Goal: Check status: Check status

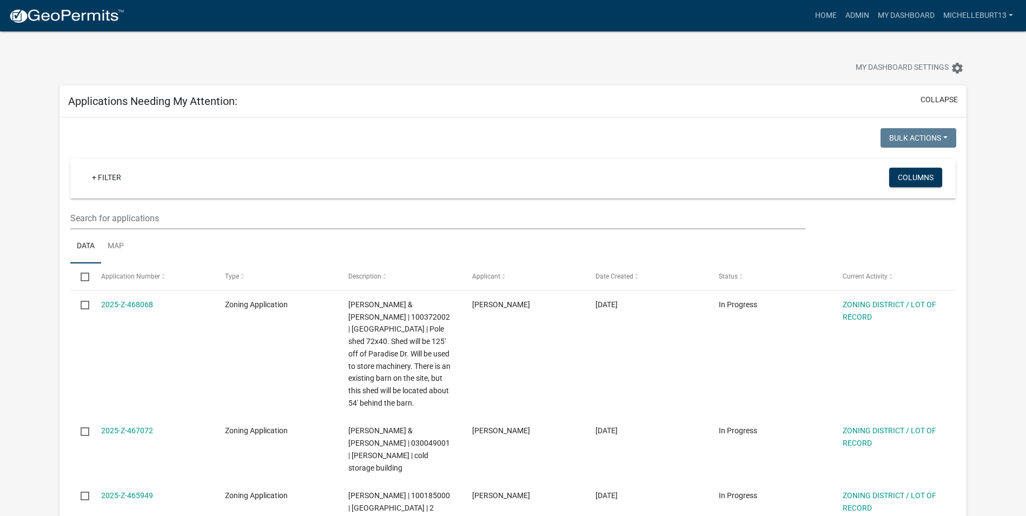
select select "3: 100"
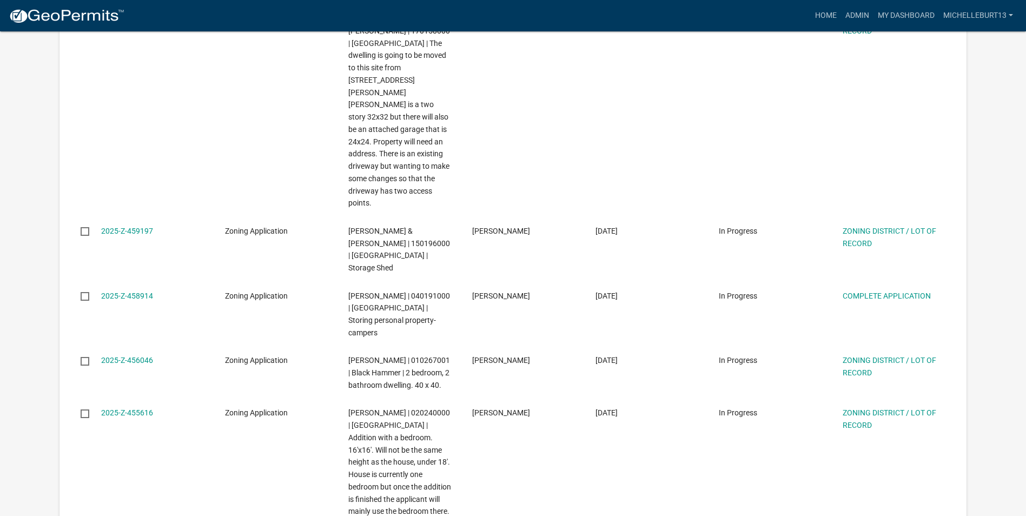
scroll to position [973, 0]
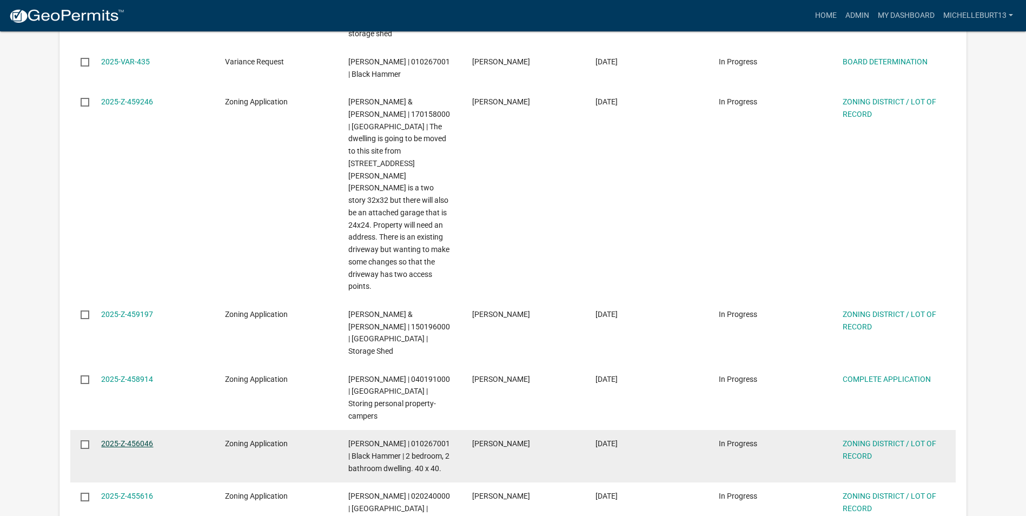
click at [144, 439] on link "2025-Z-456046" at bounding box center [127, 443] width 52 height 9
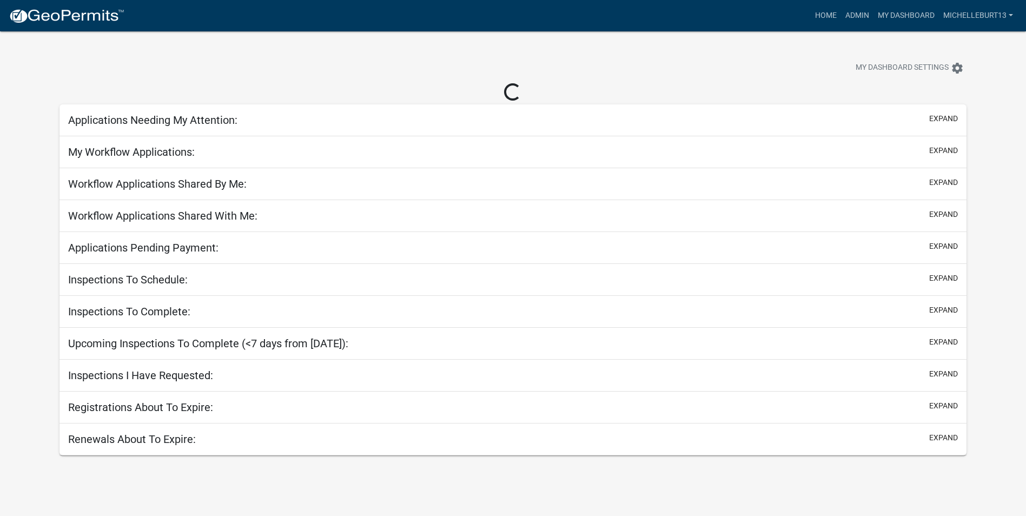
select select "3: 100"
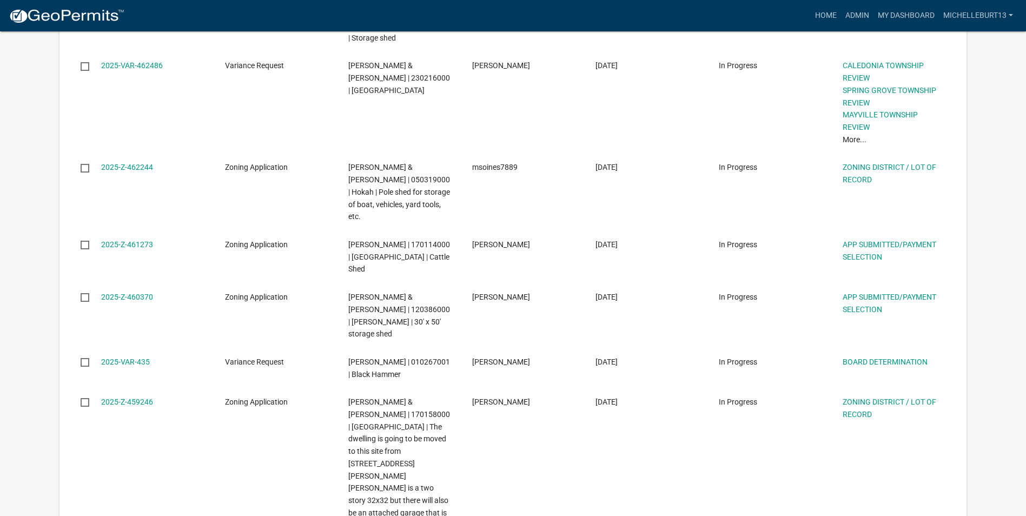
scroll to position [649, 0]
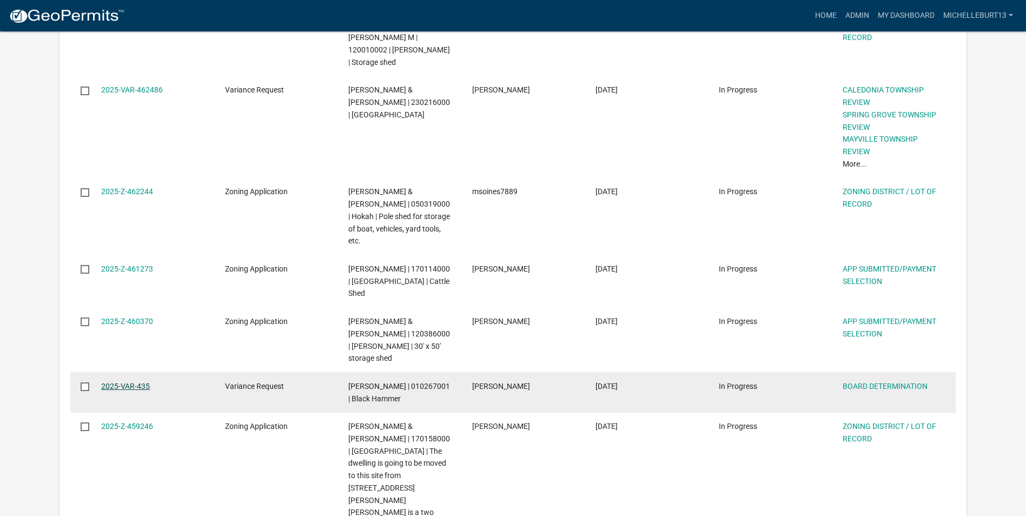
click at [138, 382] on link "2025-VAR-435" at bounding box center [125, 386] width 49 height 9
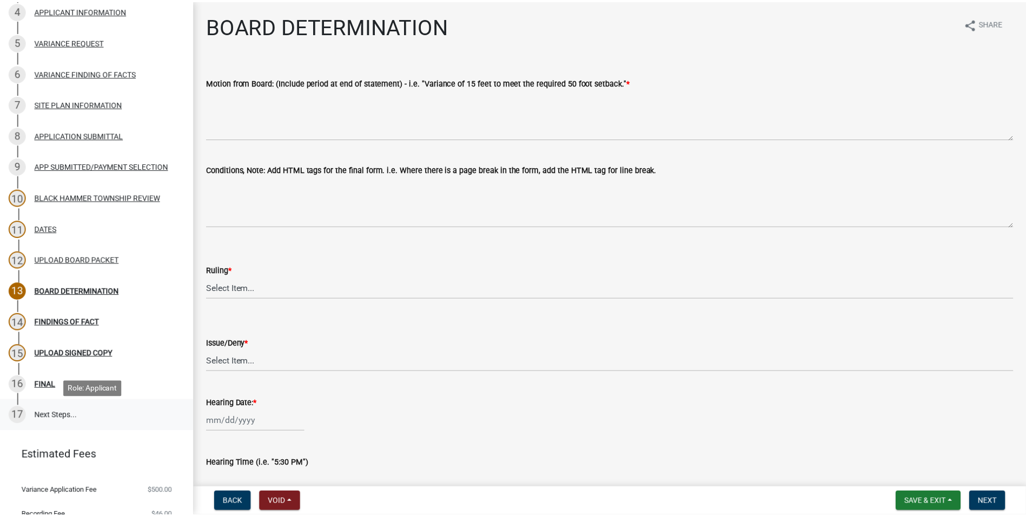
scroll to position [270, 0]
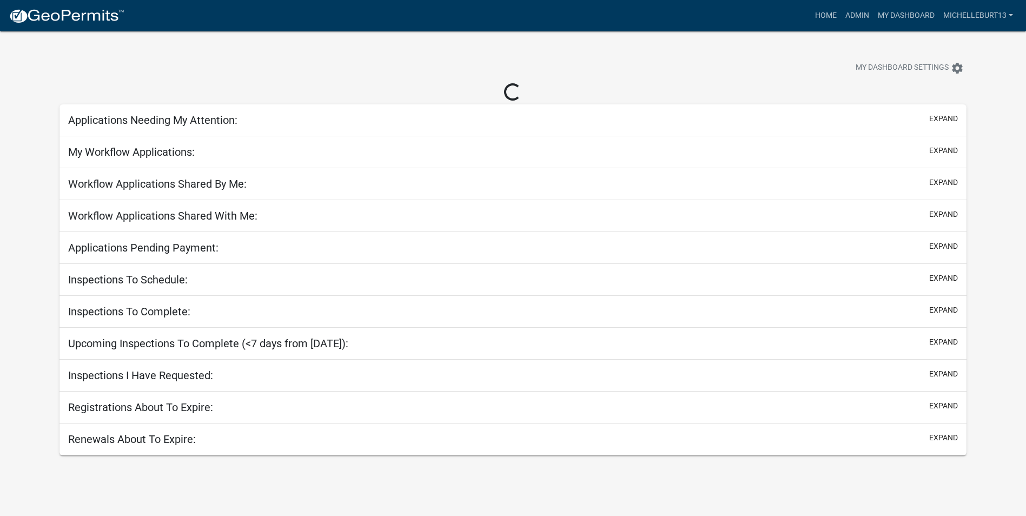
select select "3: 100"
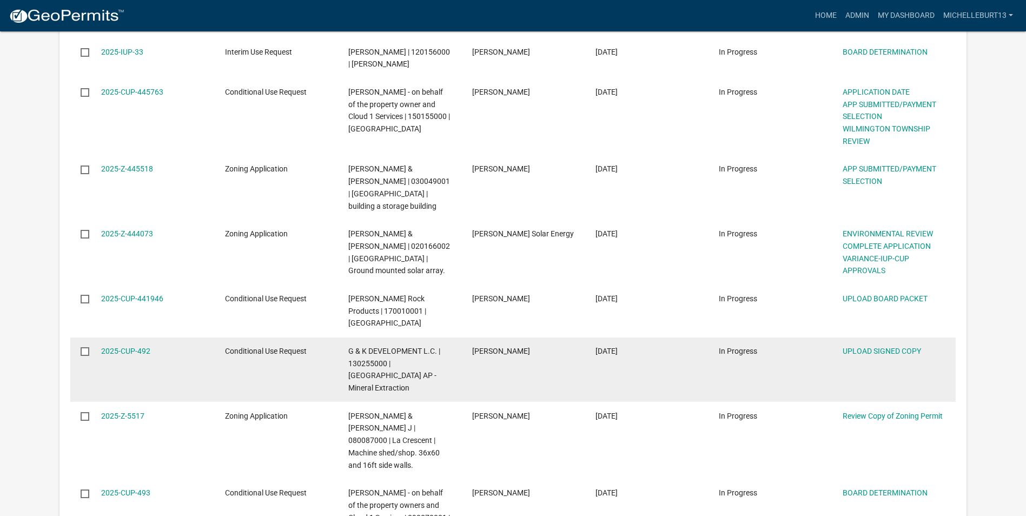
scroll to position [1622, 0]
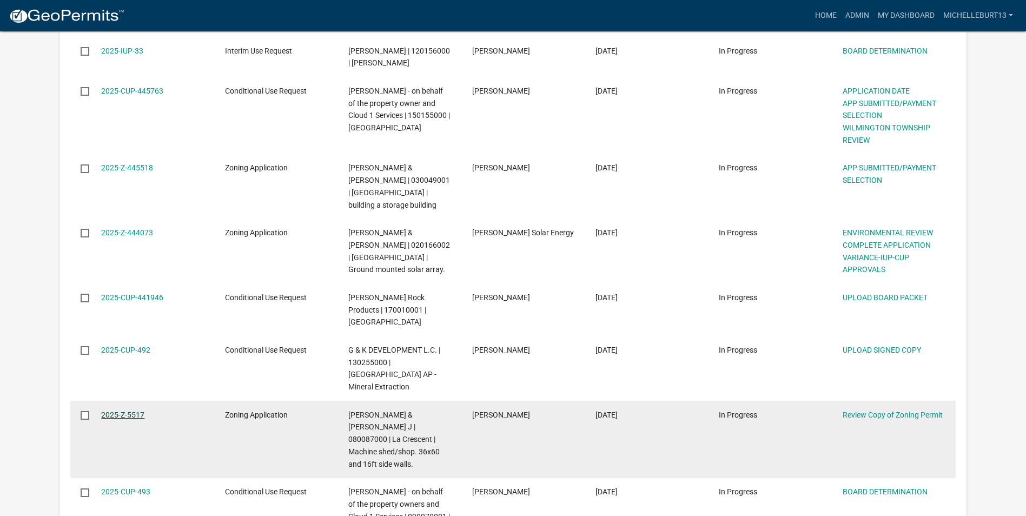
click at [115, 410] on link "2025-Z-5517" at bounding box center [122, 414] width 43 height 9
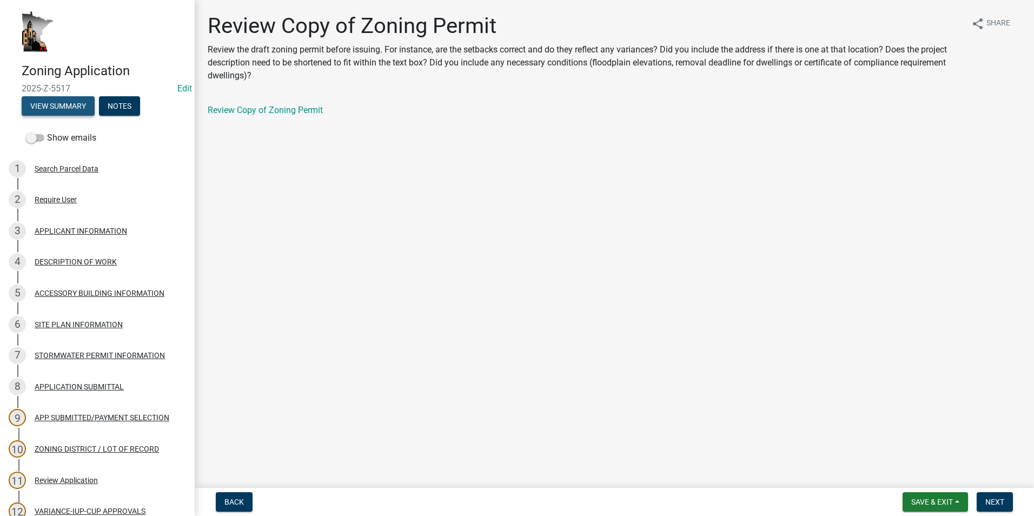
click at [71, 109] on button "View Summary" at bounding box center [58, 105] width 73 height 19
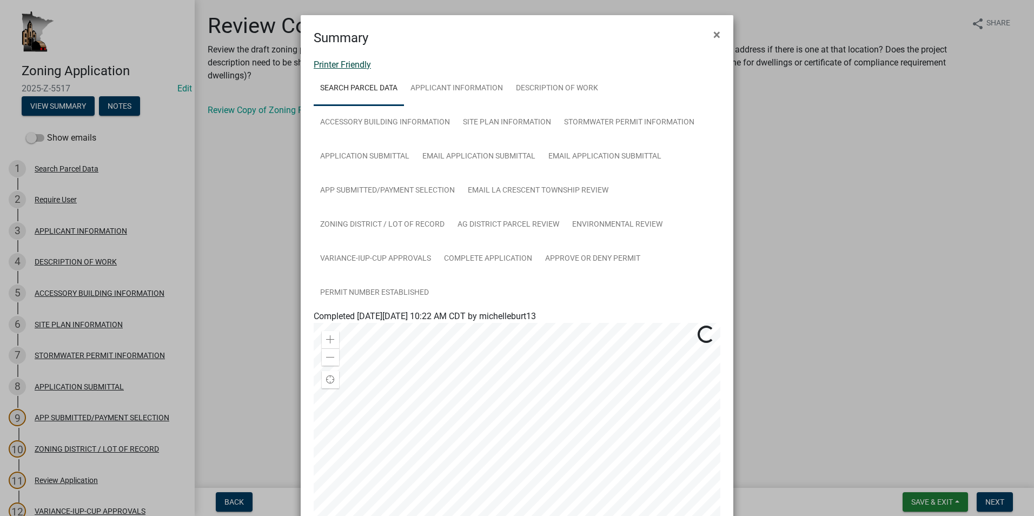
click at [325, 63] on link "Printer Friendly" at bounding box center [342, 64] width 57 height 10
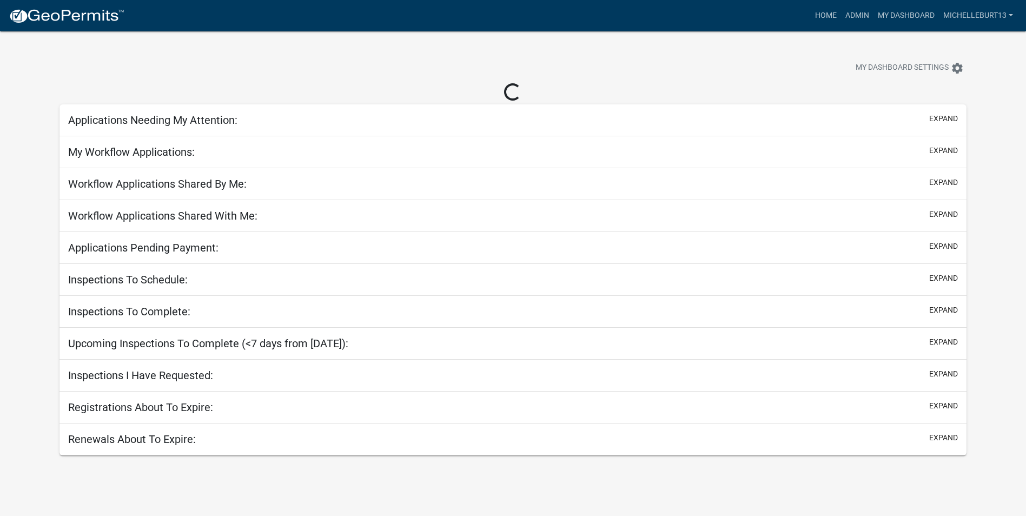
select select "3: 100"
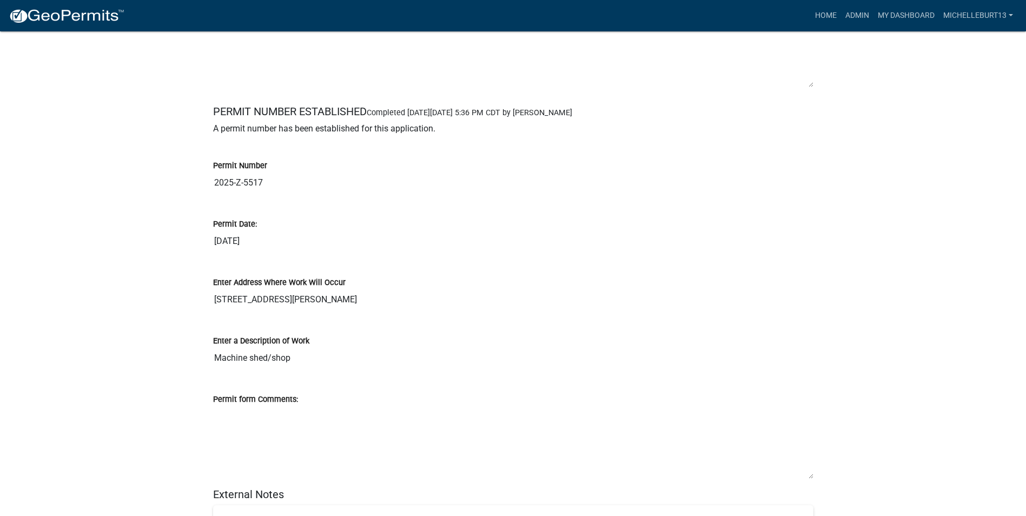
scroll to position [12047, 0]
